Goal: Transaction & Acquisition: Purchase product/service

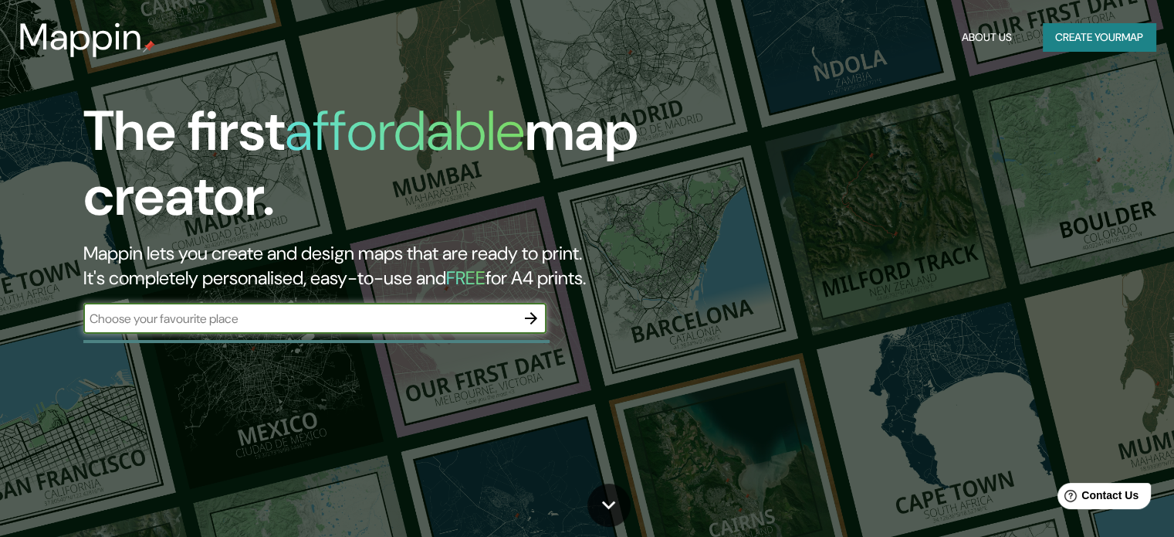
click at [533, 317] on icon "button" at bounding box center [531, 318] width 12 height 12
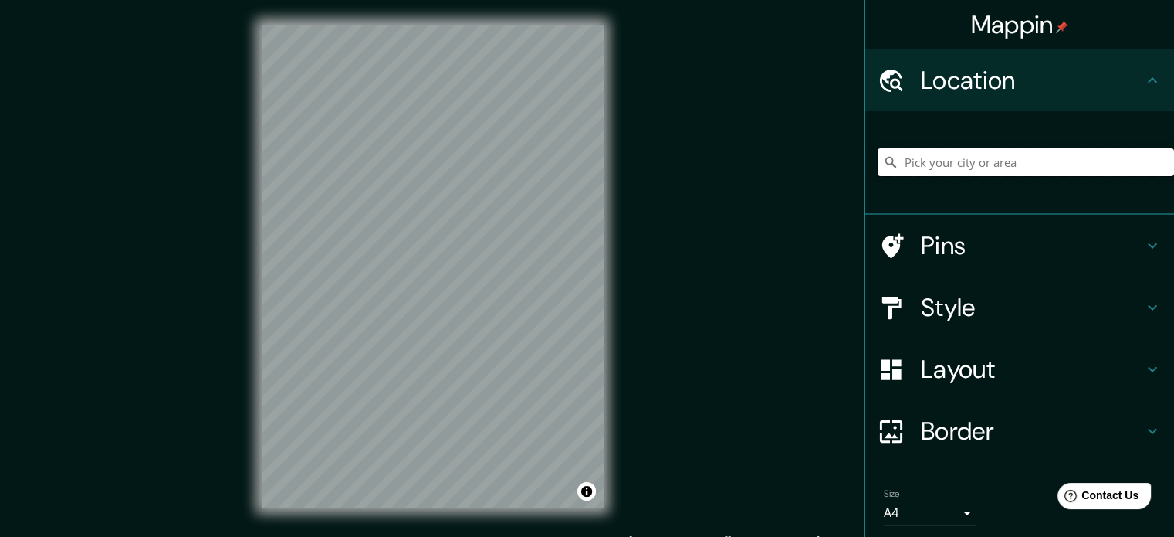
drag, startPoint x: 936, startPoint y: 159, endPoint x: 925, endPoint y: 157, distance: 11.8
click at [936, 160] on input "Pick your city or area" at bounding box center [1026, 162] width 296 height 28
type input "Zaragoza, Departamento de Chimaltenango, Guatemala"
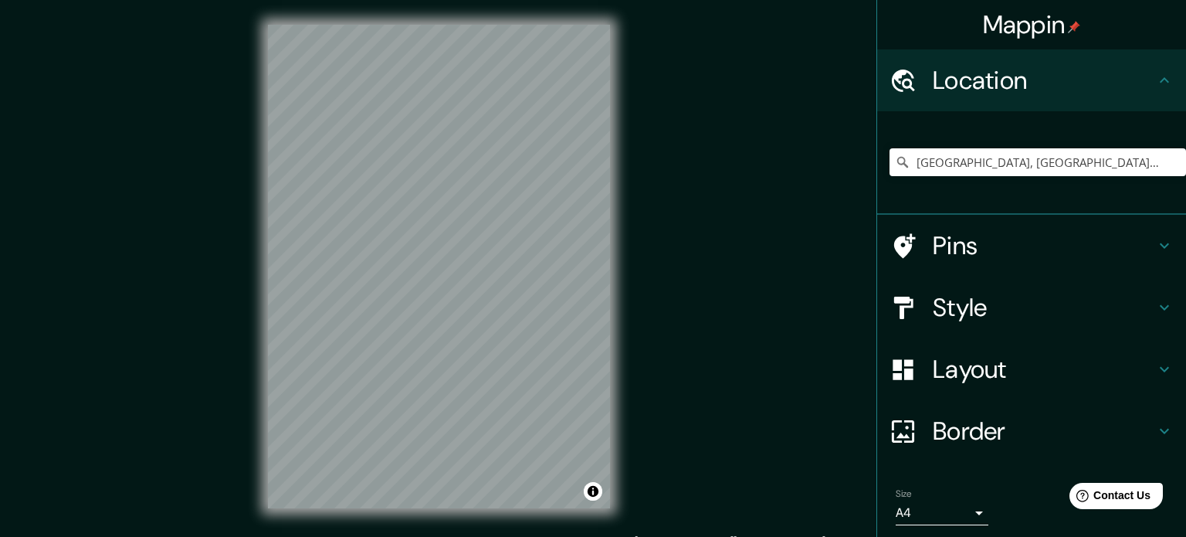
click at [925, 510] on body "Mappin Location Zaragoza, Departamento de Chimaltenango, Guatemala Zaragoza Dep…" at bounding box center [593, 268] width 1186 height 537
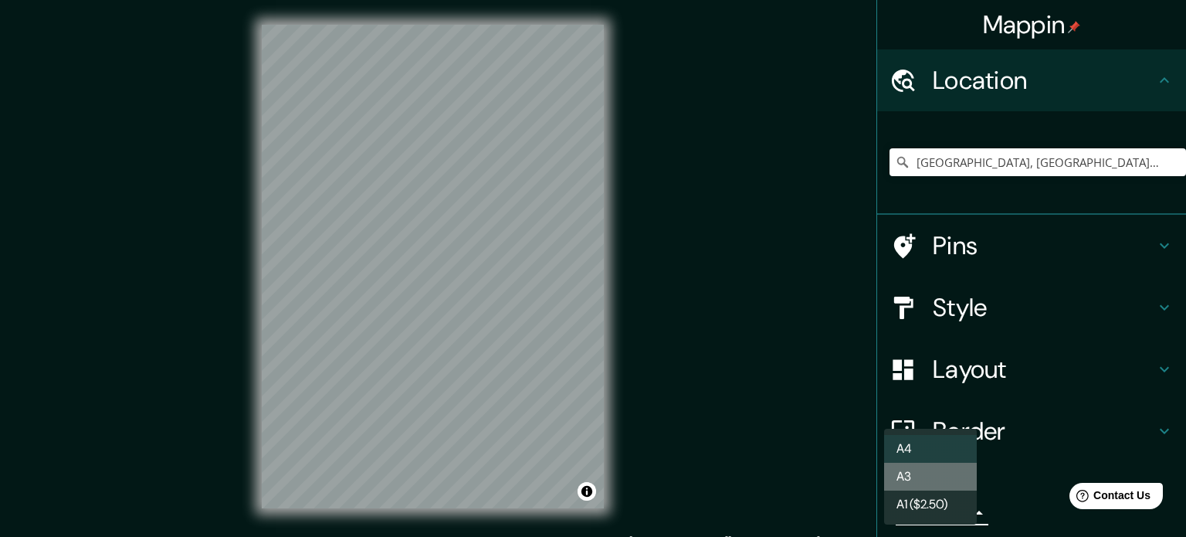
click at [926, 470] on li "A3" at bounding box center [930, 476] width 93 height 28
type input "a4"
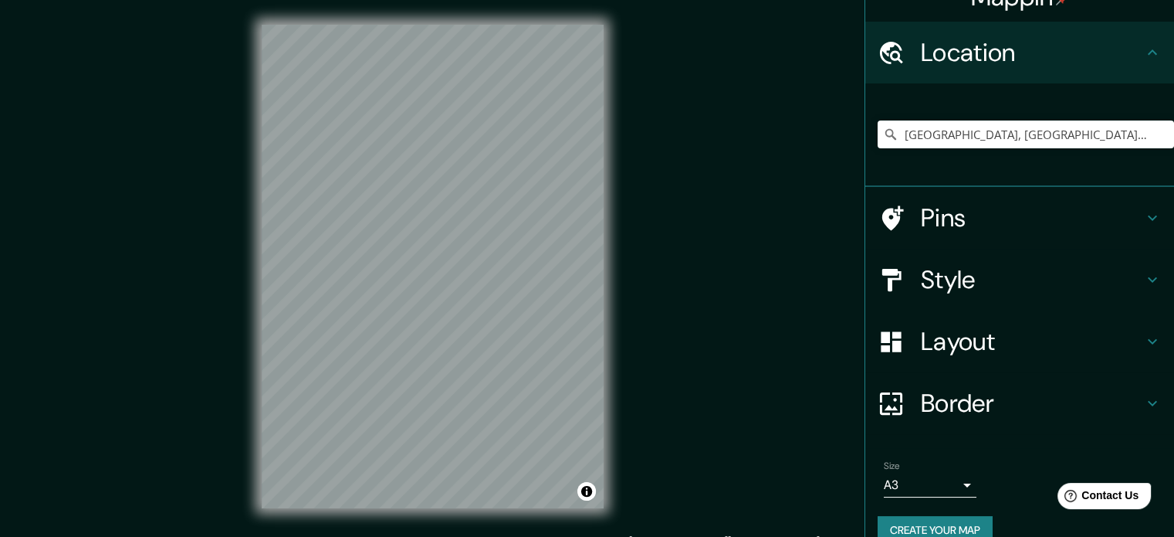
scroll to position [52, 0]
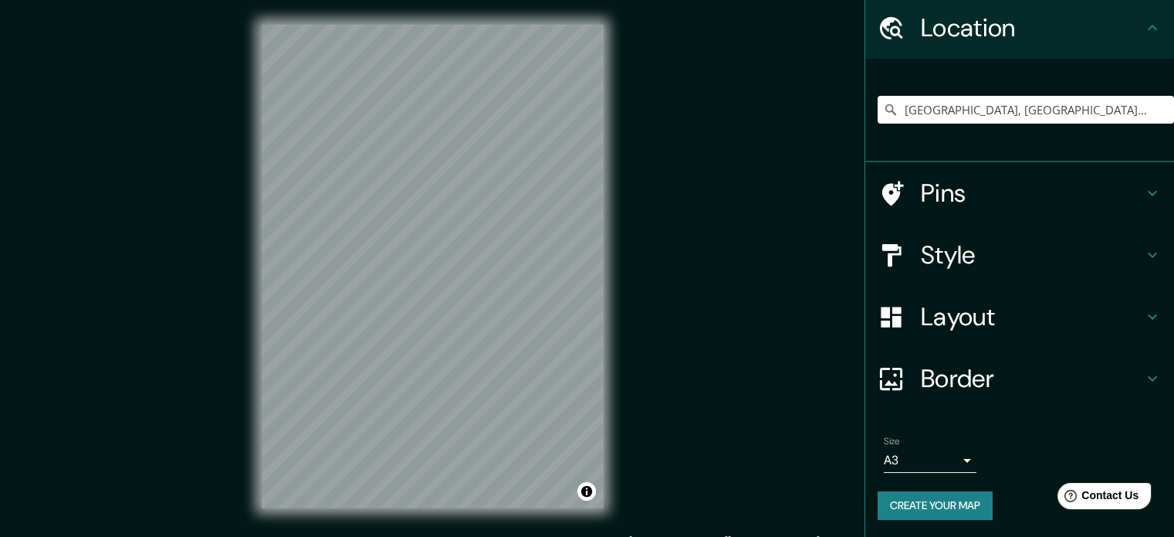
click at [923, 500] on button "Create your map" at bounding box center [935, 505] width 115 height 29
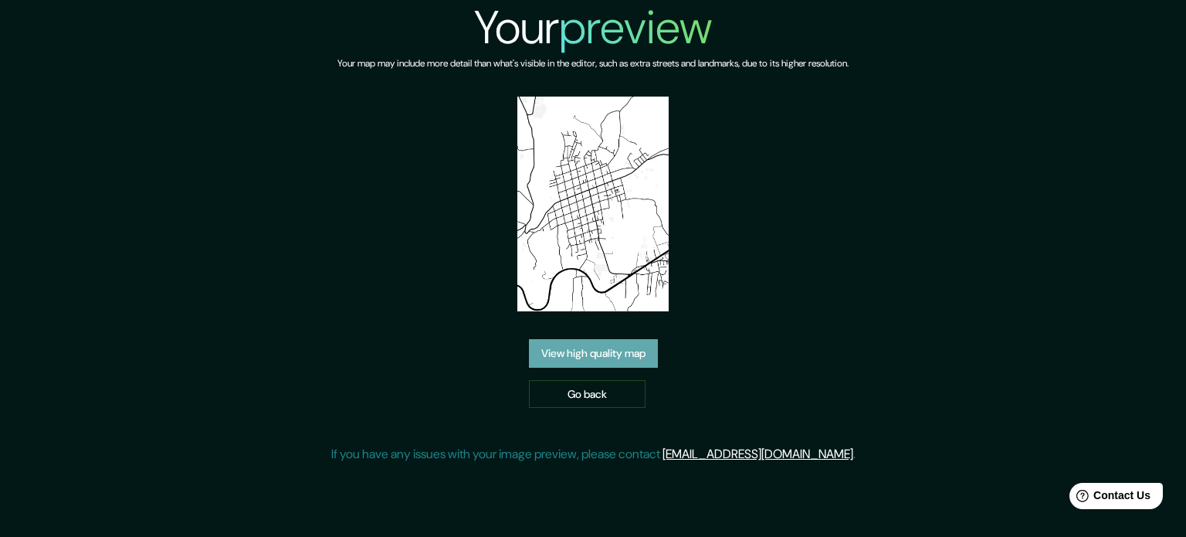
click at [576, 350] on link "View high quality map" at bounding box center [593, 353] width 129 height 29
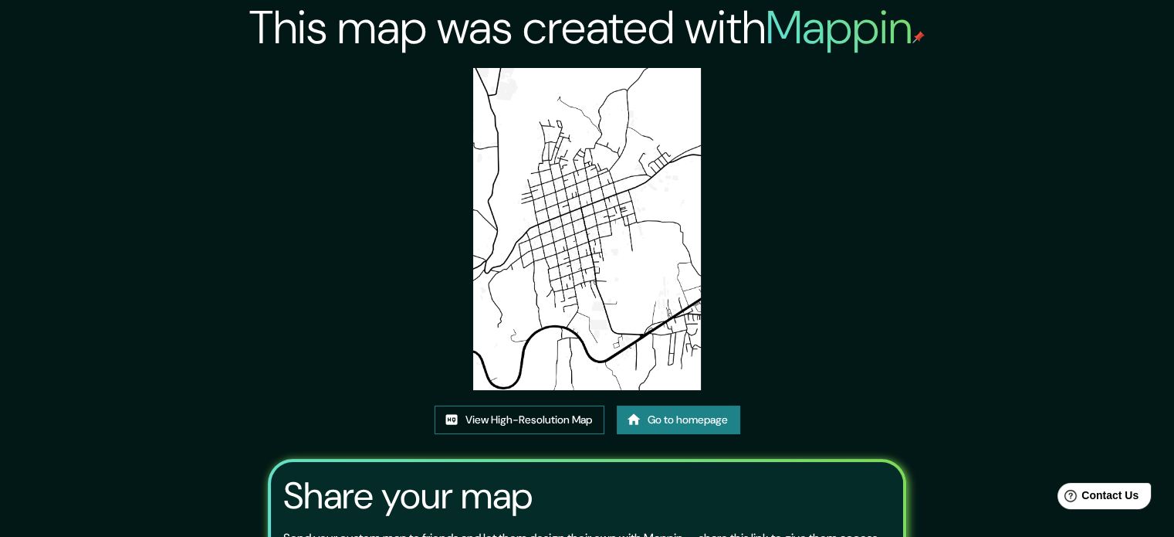
click at [564, 428] on link "View High-Resolution Map" at bounding box center [520, 419] width 170 height 29
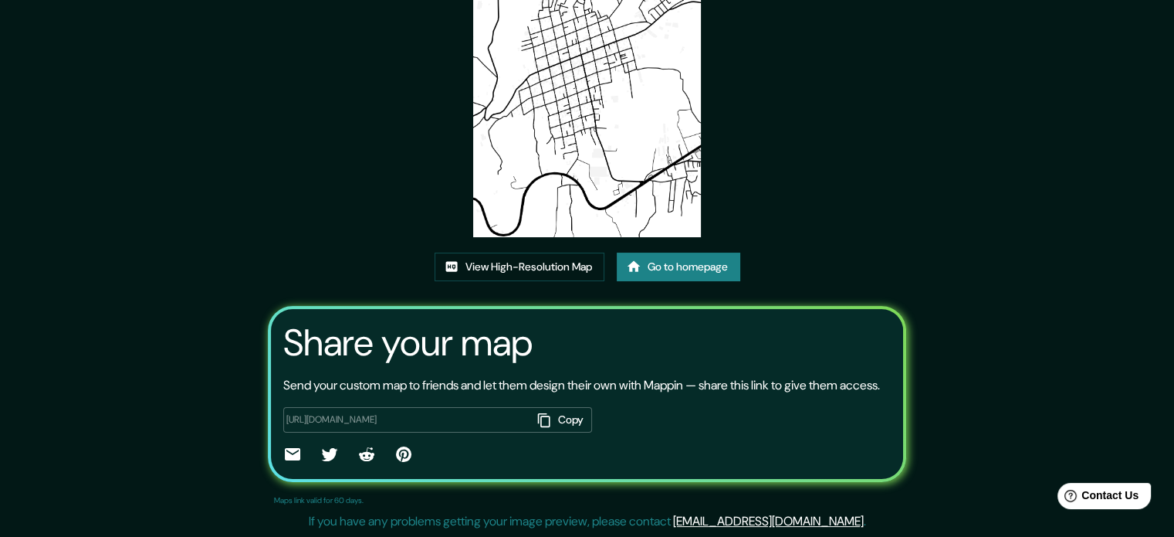
click at [704, 252] on link "Go to homepage" at bounding box center [679, 266] width 124 height 29
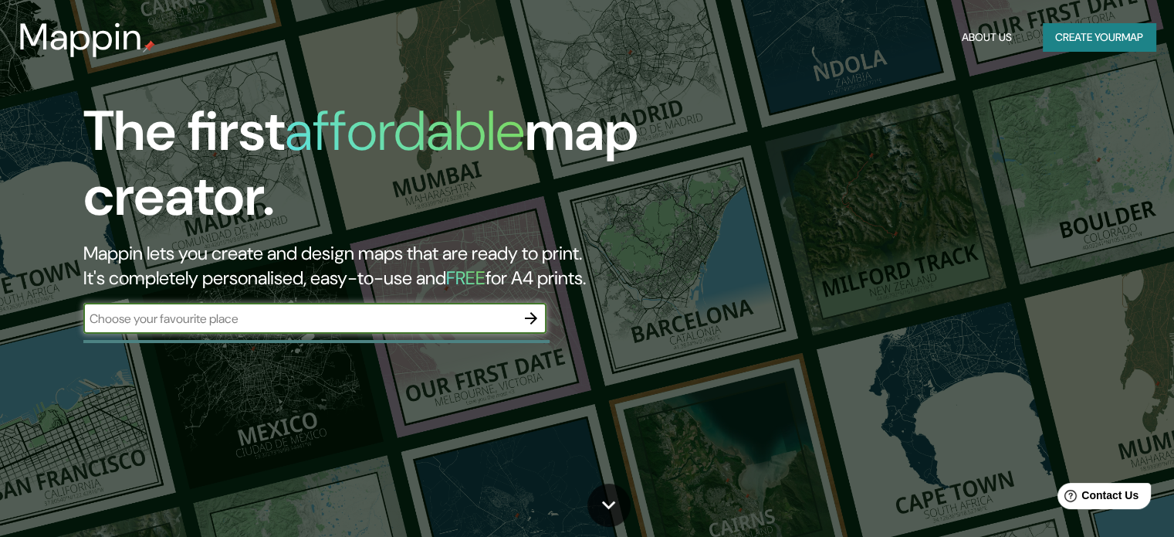
click at [533, 316] on icon "button" at bounding box center [531, 318] width 12 height 12
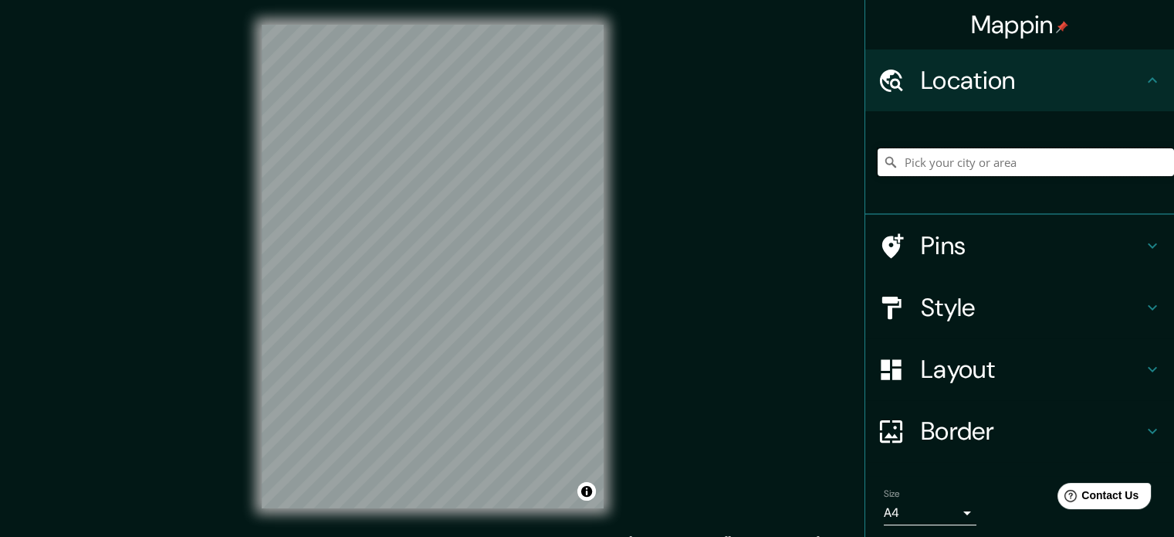
click at [913, 173] on input "Pick your city or area" at bounding box center [1026, 162] width 296 height 28
type input "Chimaltenango, Departamento de [GEOGRAPHIC_DATA], [GEOGRAPHIC_DATA]"
click at [627, 260] on div "© Mapbox © OpenStreetMap Improve this map" at bounding box center [432, 266] width 391 height 533
click at [627, 276] on div "© Mapbox © OpenStreetMap Improve this map" at bounding box center [432, 266] width 391 height 533
